Goal: Transaction & Acquisition: Book appointment/travel/reservation

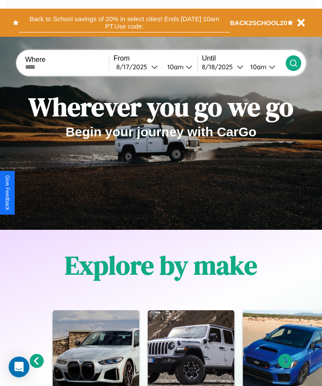
click at [124, 22] on button "Back to School savings of 20% in select cities! Ends [DATE] 10am PT. Use code:" at bounding box center [124, 22] width 211 height 19
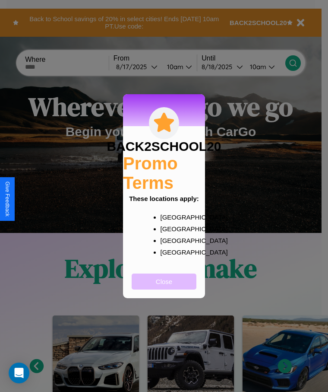
click at [164, 287] on button "Close" at bounding box center [164, 282] width 65 height 16
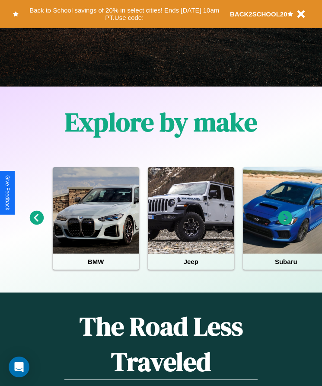
scroll to position [144, 0]
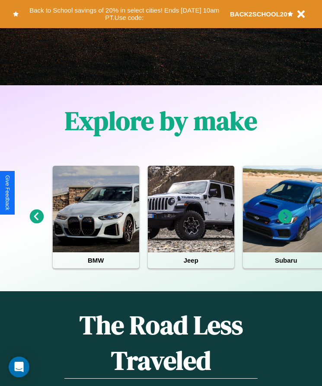
click at [285, 222] on icon at bounding box center [285, 216] width 14 height 14
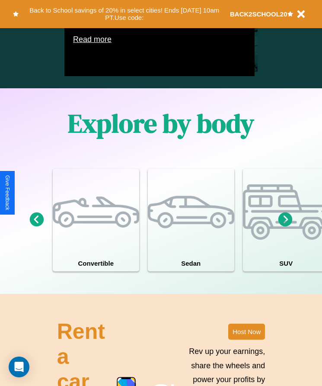
scroll to position [660, 0]
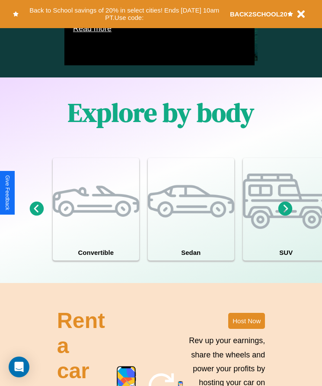
click at [285, 216] on icon at bounding box center [285, 208] width 14 height 14
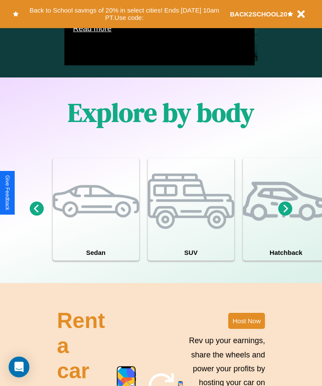
click at [36, 216] on icon at bounding box center [37, 208] width 14 height 14
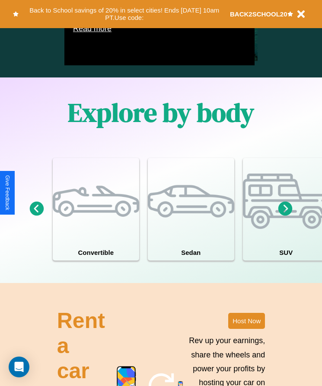
click at [36, 216] on icon at bounding box center [37, 208] width 14 height 14
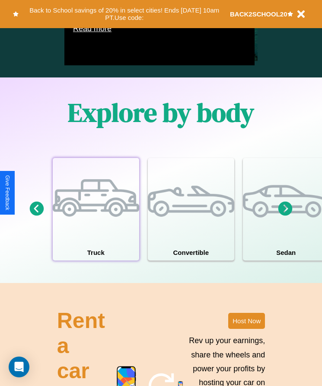
click at [96, 222] on div at bounding box center [96, 201] width 86 height 86
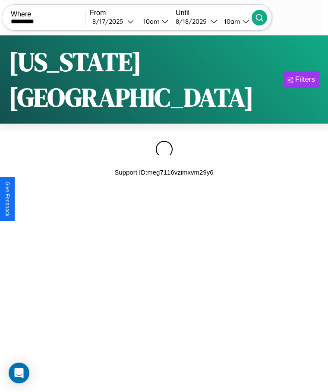
type input "*********"
click at [264, 17] on icon at bounding box center [259, 17] width 9 height 9
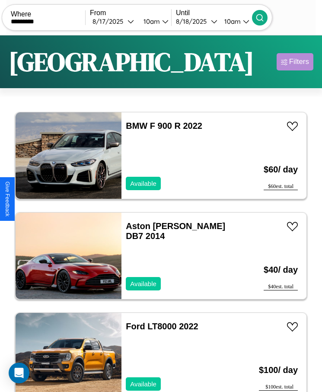
click at [295, 62] on div "Filters" at bounding box center [299, 61] width 20 height 9
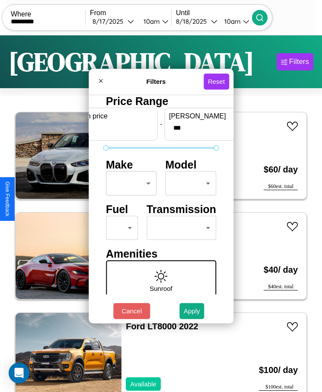
click at [129, 183] on body "CarGo Where ********* From [DATE] 10am Until [DATE] 10am Become a Host Login Si…" at bounding box center [161, 207] width 322 height 414
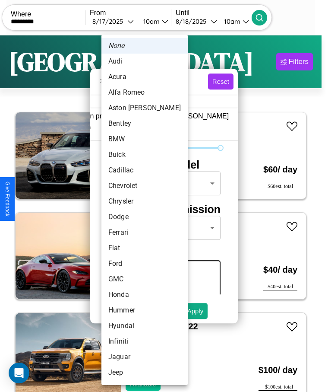
click at [128, 155] on li "Buick" at bounding box center [145, 155] width 86 height 16
type input "*****"
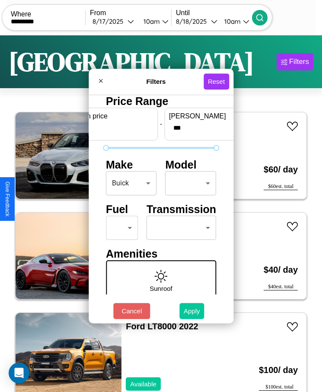
click at [192, 311] on button "Apply" at bounding box center [191, 311] width 25 height 16
